Goal: Transaction & Acquisition: Obtain resource

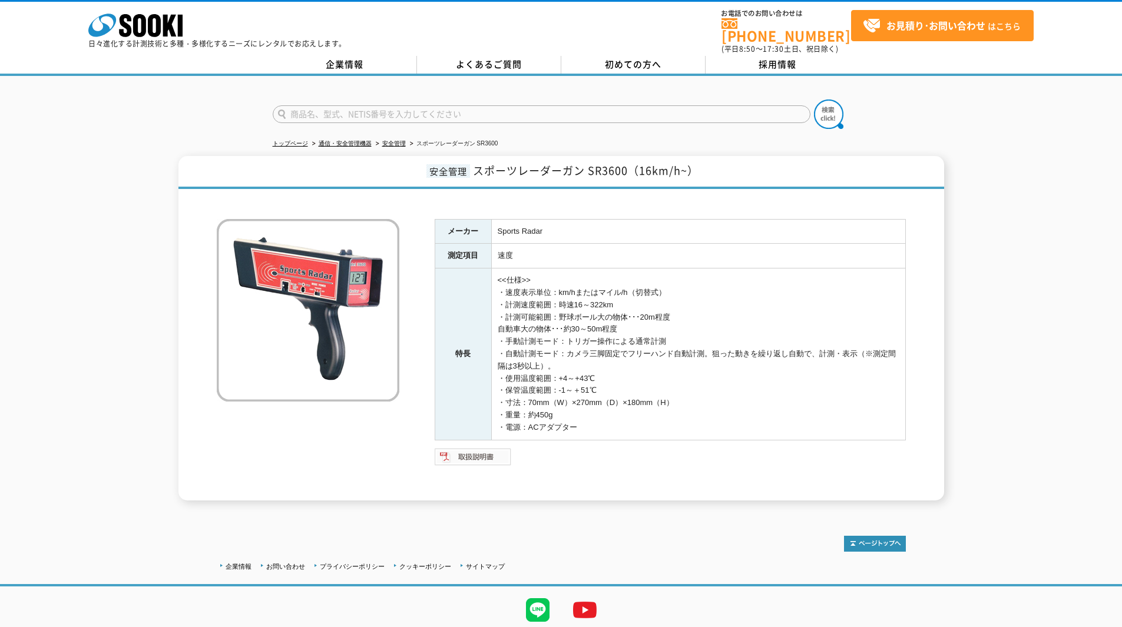
click at [478, 450] on img at bounding box center [473, 457] width 77 height 19
click at [469, 452] on img at bounding box center [473, 457] width 77 height 19
